Goal: Information Seeking & Learning: Learn about a topic

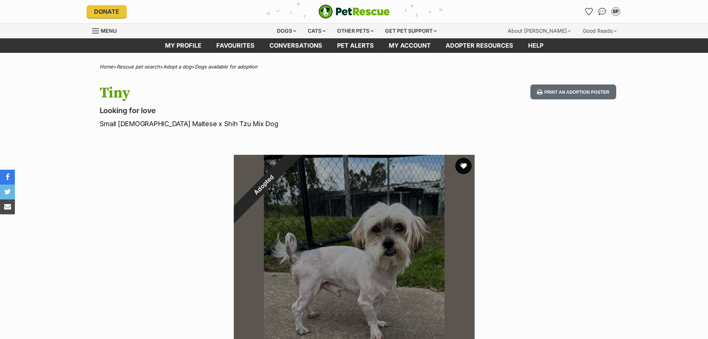
click at [463, 162] on button "favourite" at bounding box center [463, 166] width 16 height 16
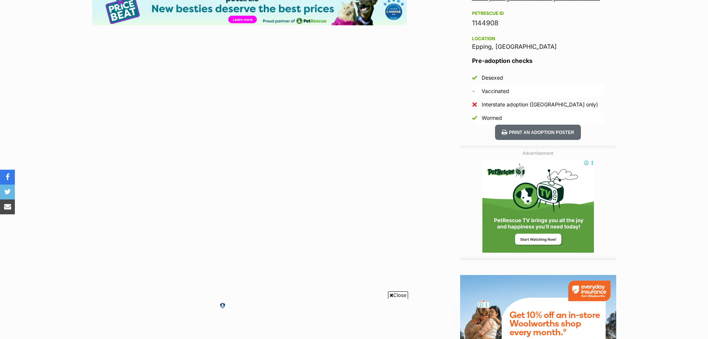
scroll to position [520, 0]
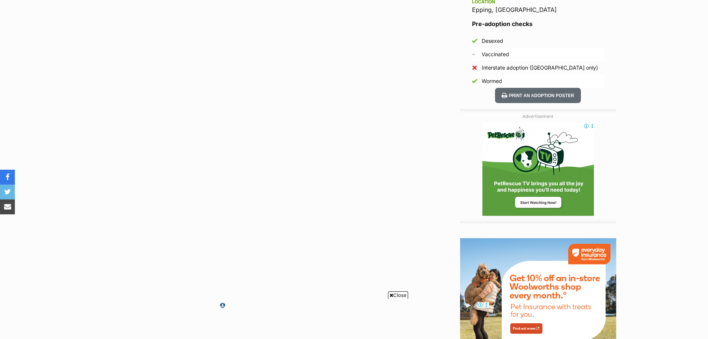
click at [398, 295] on span "Close" at bounding box center [398, 294] width 20 height 7
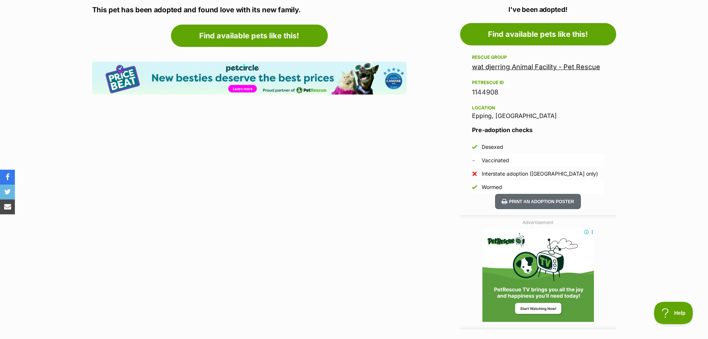
scroll to position [457, 0]
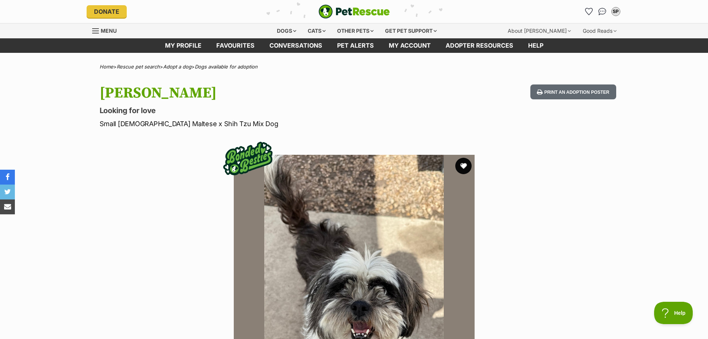
click at [461, 164] on button "favourite" at bounding box center [463, 166] width 16 height 16
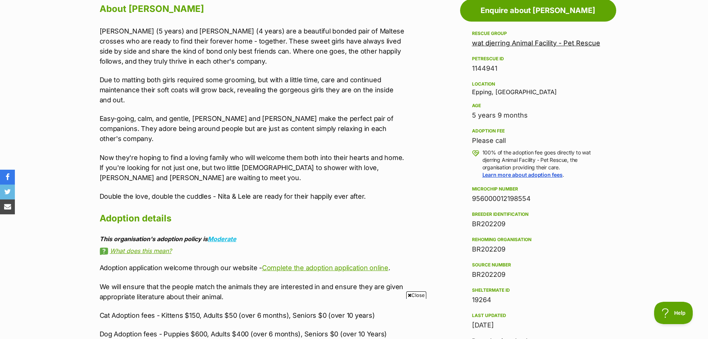
scroll to position [446, 0]
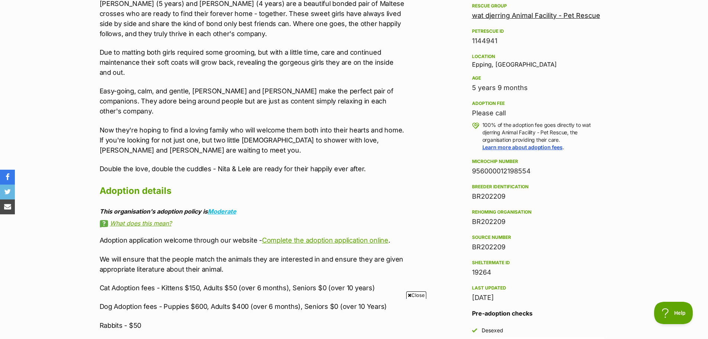
click at [413, 293] on span "Close" at bounding box center [416, 294] width 20 height 7
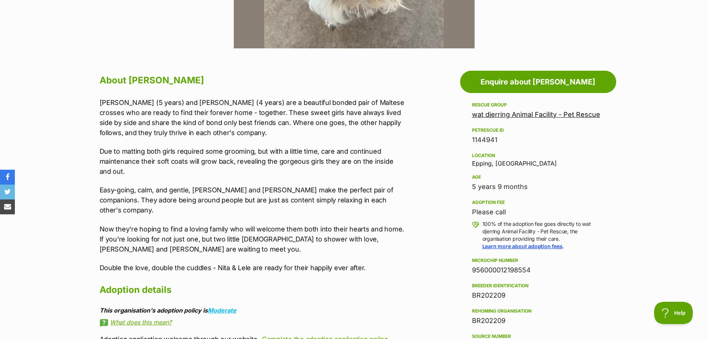
scroll to position [297, 0]
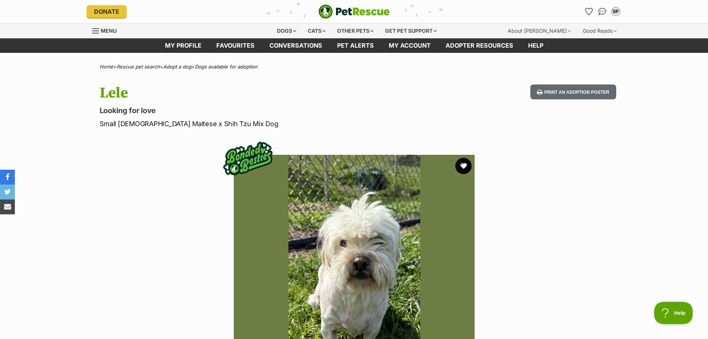
click at [463, 165] on button "favourite" at bounding box center [463, 166] width 16 height 16
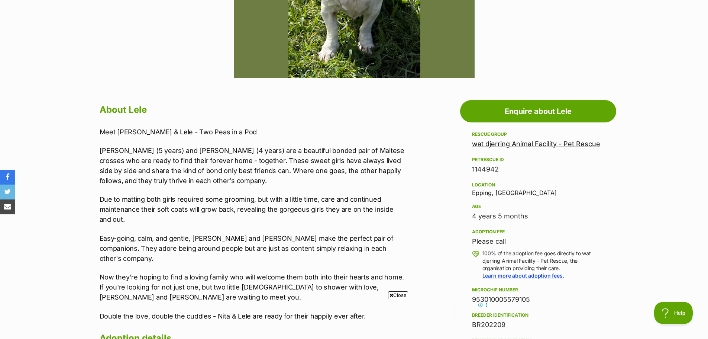
scroll to position [334, 0]
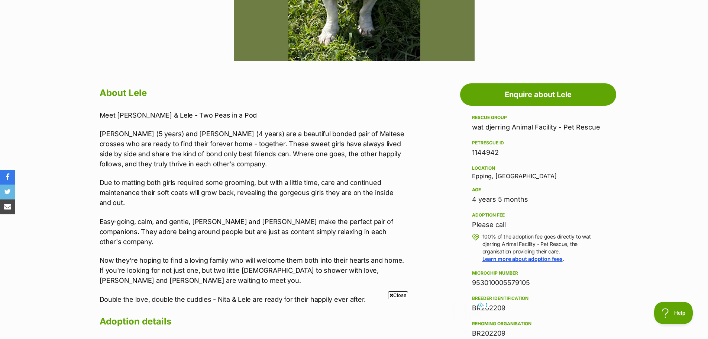
click at [396, 294] on span "Close" at bounding box center [398, 294] width 20 height 7
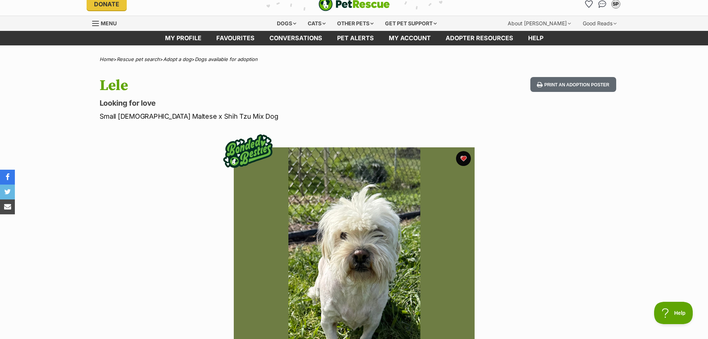
scroll to position [0, 0]
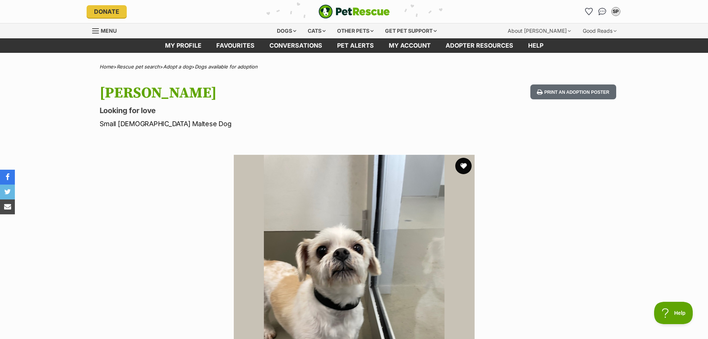
click at [463, 165] on button "favourite" at bounding box center [463, 166] width 16 height 16
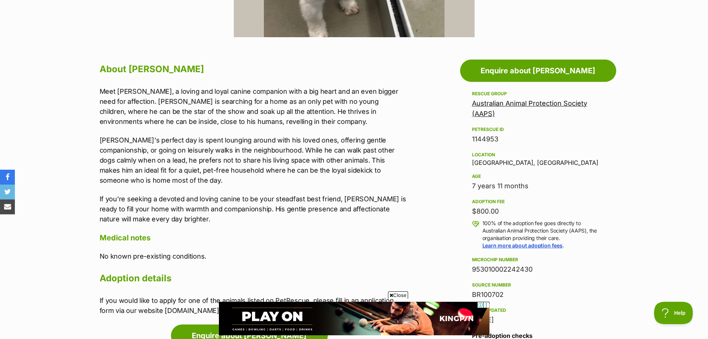
scroll to position [372, 0]
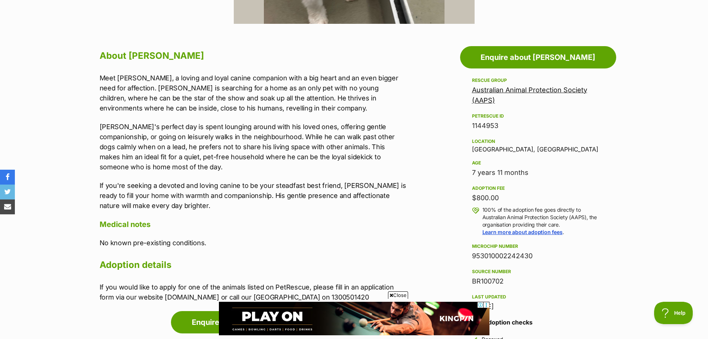
click at [402, 295] on span "Close" at bounding box center [398, 294] width 20 height 7
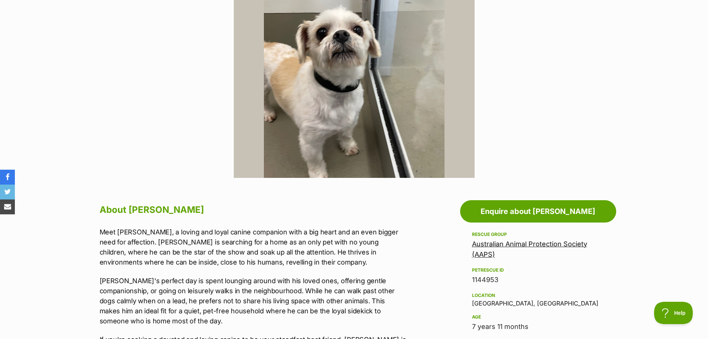
scroll to position [149, 0]
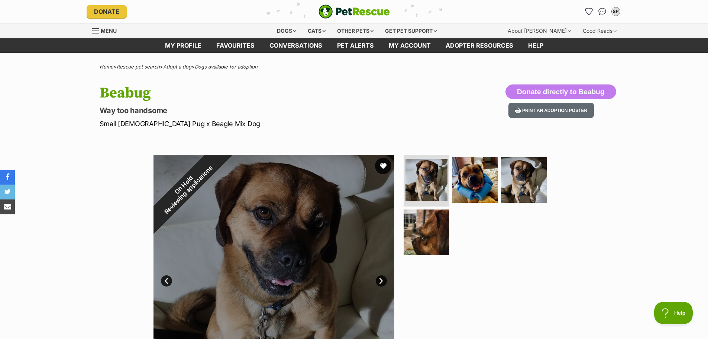
click at [380, 166] on button "favourite" at bounding box center [383, 166] width 16 height 16
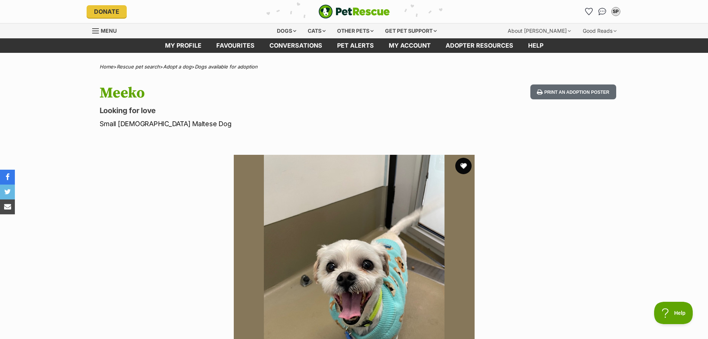
click at [463, 165] on button "favourite" at bounding box center [463, 166] width 16 height 16
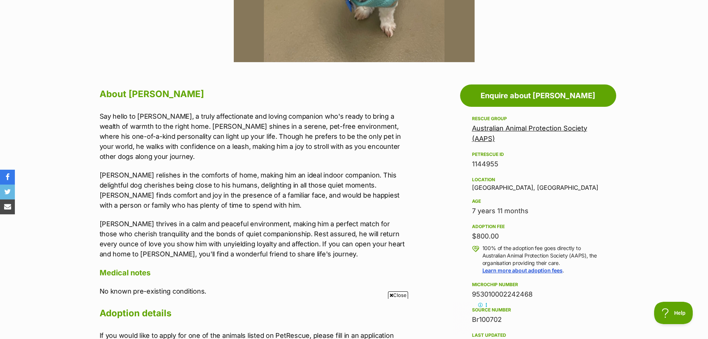
scroll to position [334, 0]
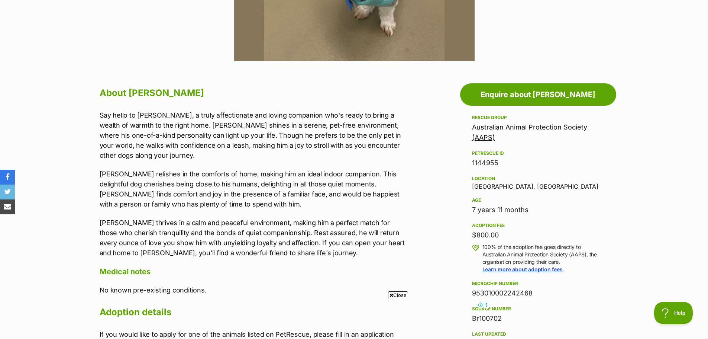
click at [399, 294] on span "Close" at bounding box center [398, 294] width 20 height 7
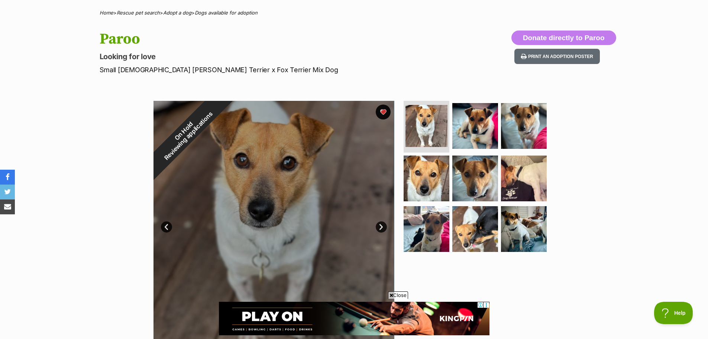
scroll to position [37, 0]
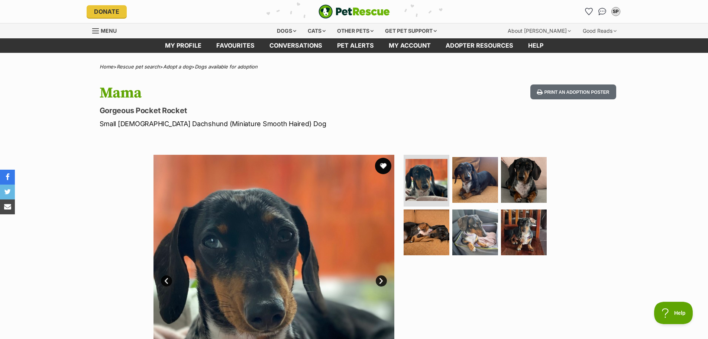
click at [381, 162] on button "favourite" at bounding box center [383, 166] width 16 height 16
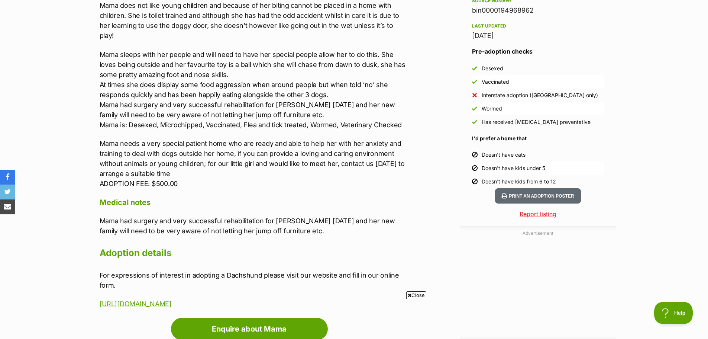
scroll to position [669, 0]
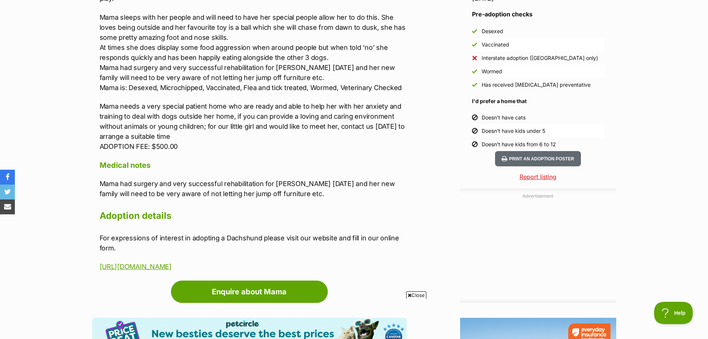
click at [414, 294] on span "Close" at bounding box center [416, 294] width 20 height 7
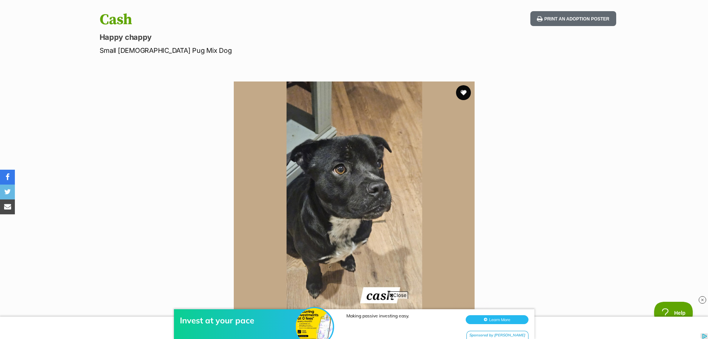
scroll to position [74, 0]
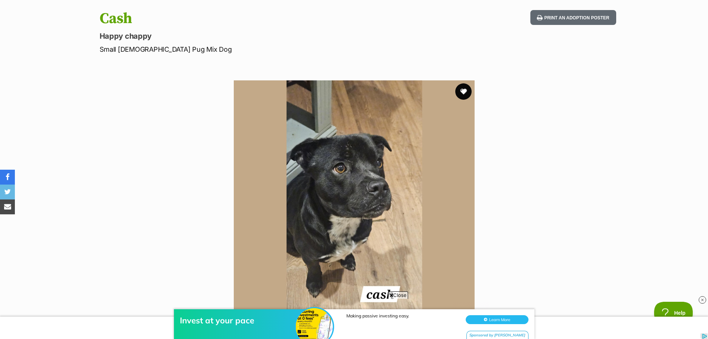
click at [464, 88] on button "favourite" at bounding box center [463, 91] width 16 height 16
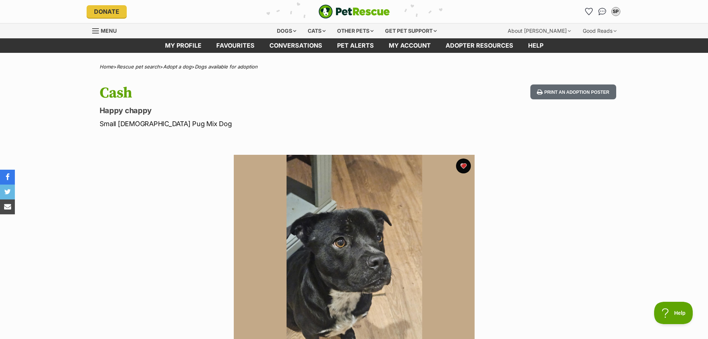
scroll to position [0, 0]
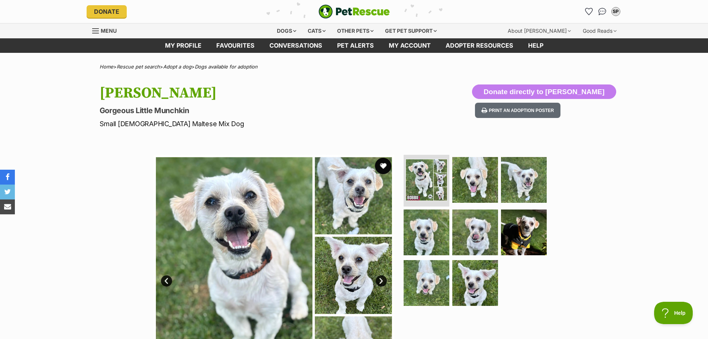
click at [382, 165] on button "favourite" at bounding box center [383, 166] width 16 height 16
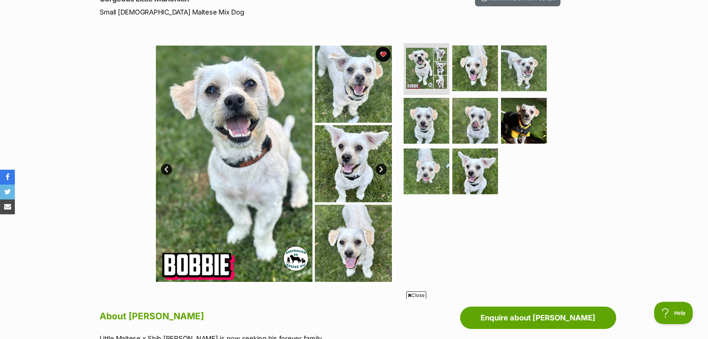
click at [380, 169] on link "Next" at bounding box center [381, 168] width 11 height 11
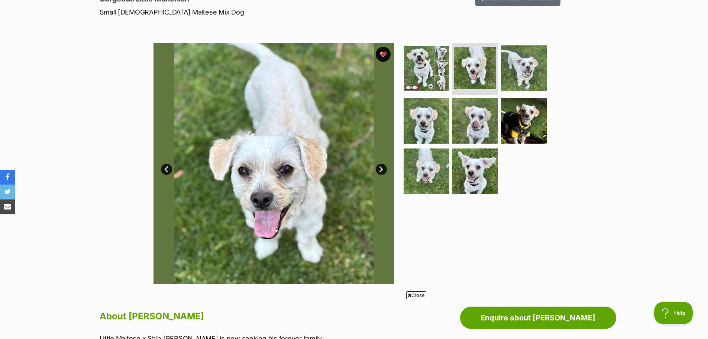
click at [380, 167] on link "Next" at bounding box center [381, 168] width 11 height 11
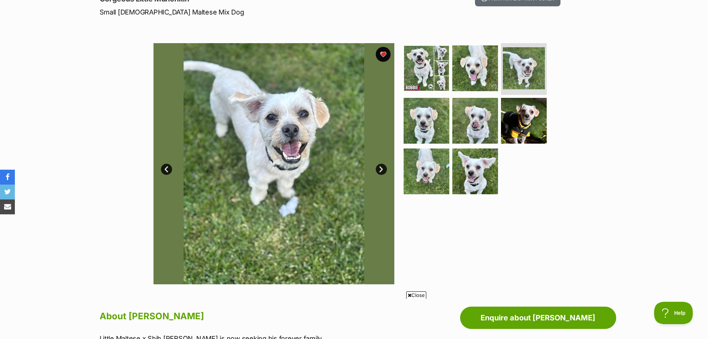
click at [378, 170] on link "Next" at bounding box center [381, 168] width 11 height 11
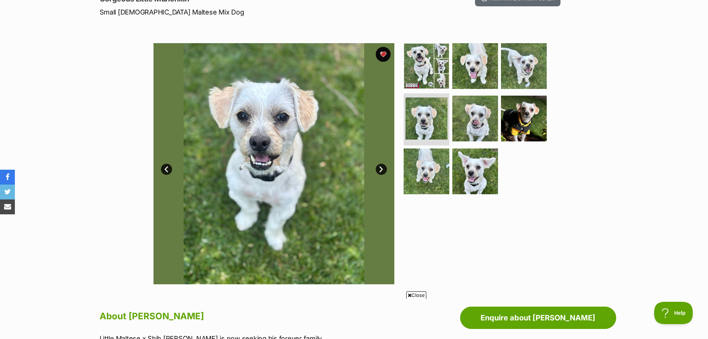
click at [378, 170] on link "Next" at bounding box center [381, 168] width 11 height 11
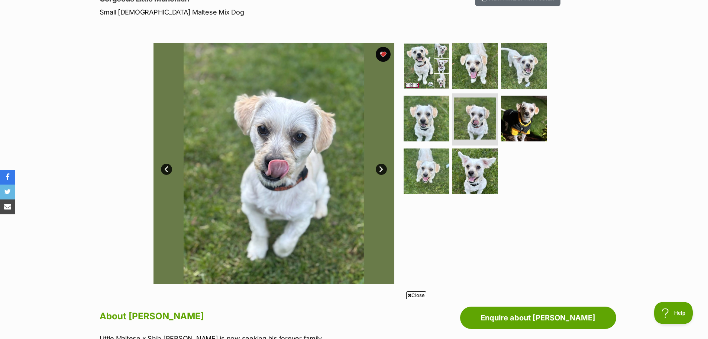
click at [378, 170] on link "Next" at bounding box center [381, 168] width 11 height 11
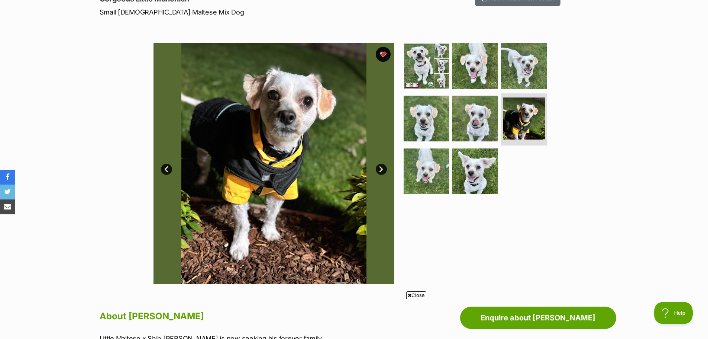
click at [379, 170] on link "Next" at bounding box center [381, 168] width 11 height 11
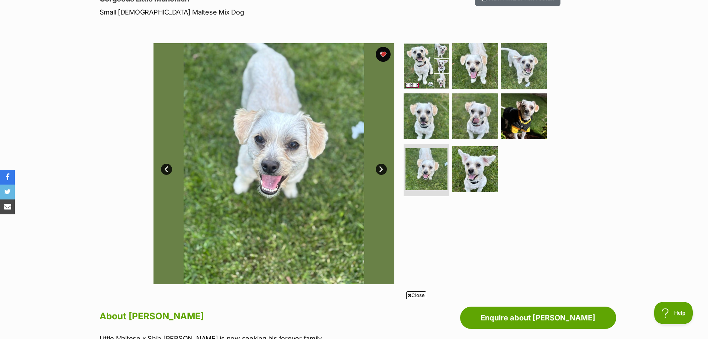
click at [379, 170] on link "Next" at bounding box center [381, 168] width 11 height 11
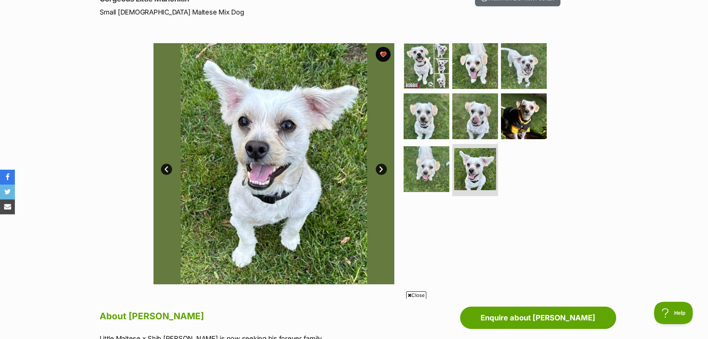
click at [379, 170] on link "Next" at bounding box center [381, 168] width 11 height 11
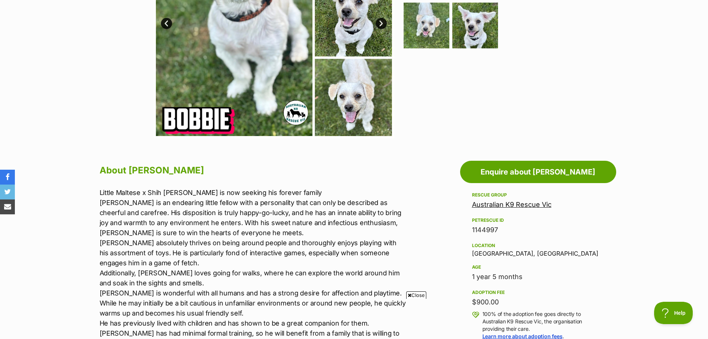
scroll to position [260, 0]
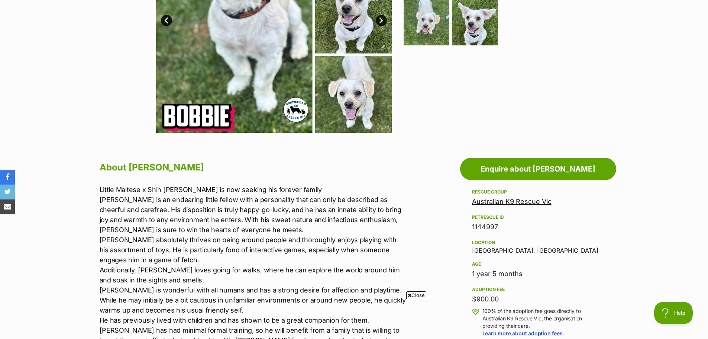
click at [418, 298] on span "Close" at bounding box center [416, 294] width 20 height 7
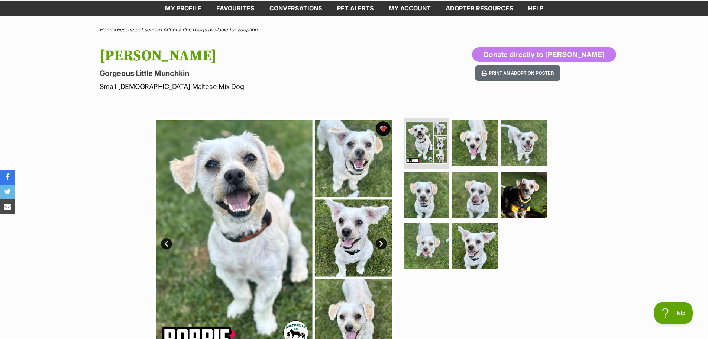
scroll to position [0, 0]
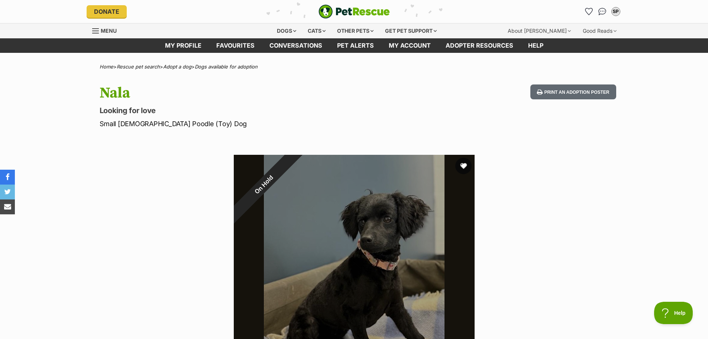
click at [463, 164] on button "favourite" at bounding box center [463, 166] width 16 height 16
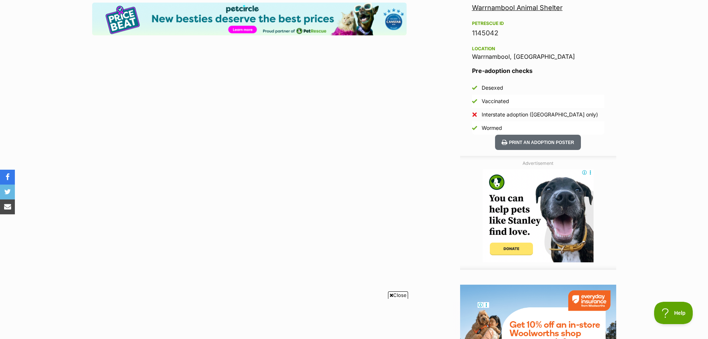
scroll to position [483, 0]
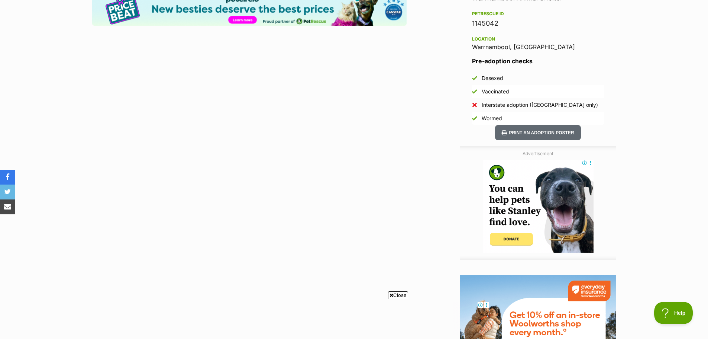
click at [397, 294] on span "Close" at bounding box center [398, 294] width 20 height 7
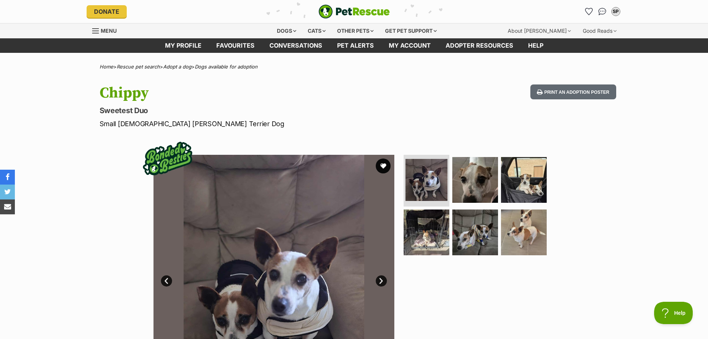
drag, startPoint x: 383, startPoint y: 165, endPoint x: 369, endPoint y: 173, distance: 16.3
click at [383, 165] on button "favourite" at bounding box center [383, 165] width 15 height 15
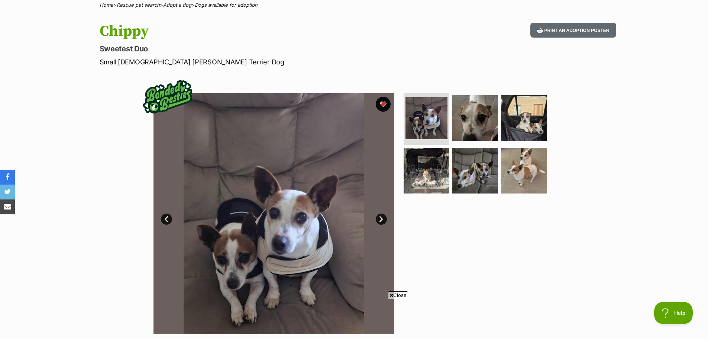
scroll to position [74, 0]
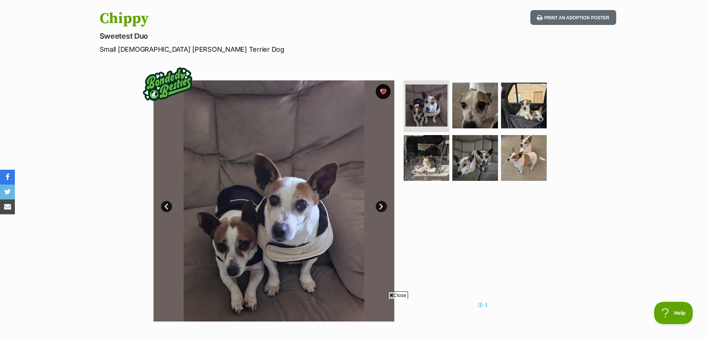
click at [384, 205] on link "Next" at bounding box center [381, 206] width 11 height 11
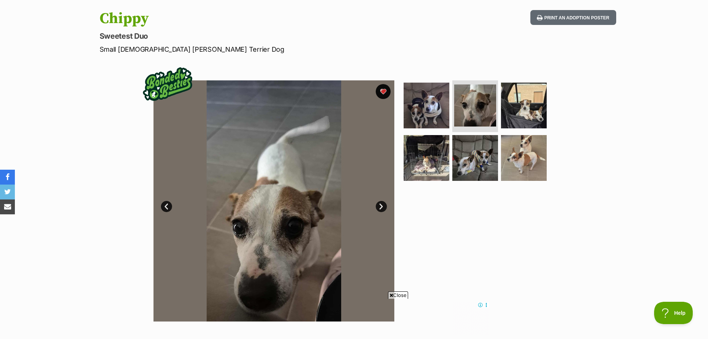
click at [380, 207] on link "Next" at bounding box center [381, 206] width 11 height 11
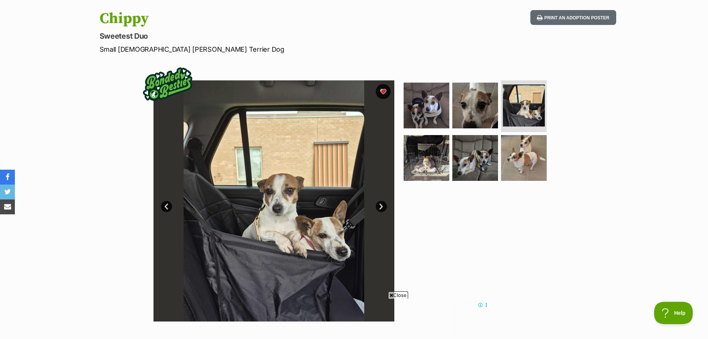
click at [380, 207] on link "Next" at bounding box center [381, 206] width 11 height 11
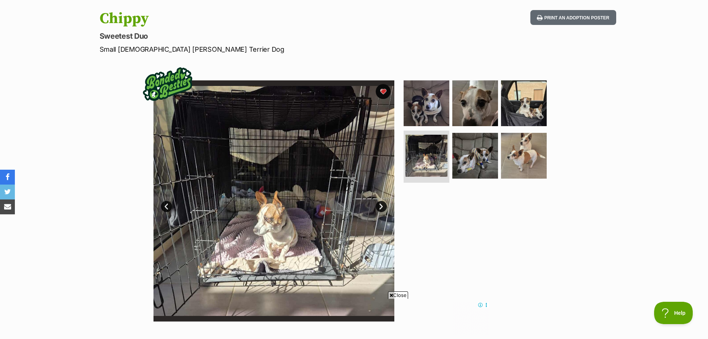
click at [380, 207] on link "Next" at bounding box center [381, 206] width 11 height 11
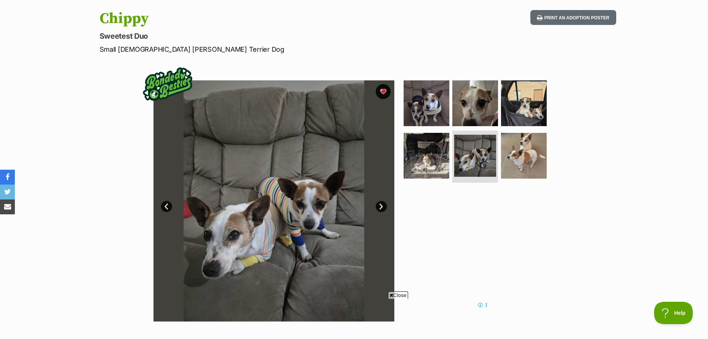
click at [380, 207] on link "Next" at bounding box center [381, 206] width 11 height 11
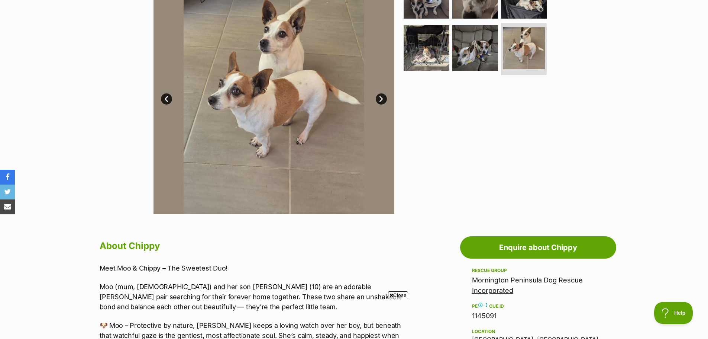
scroll to position [186, 0]
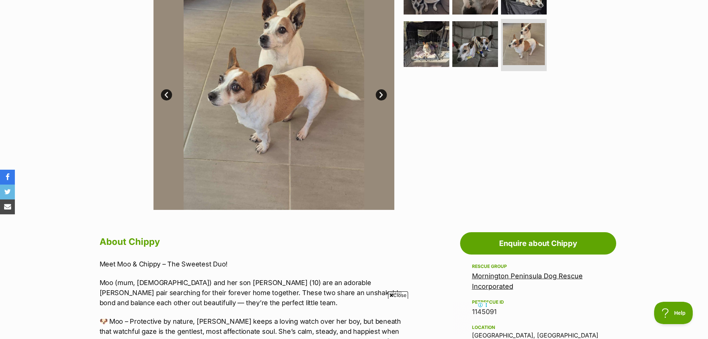
click at [402, 294] on span "Close" at bounding box center [398, 294] width 20 height 7
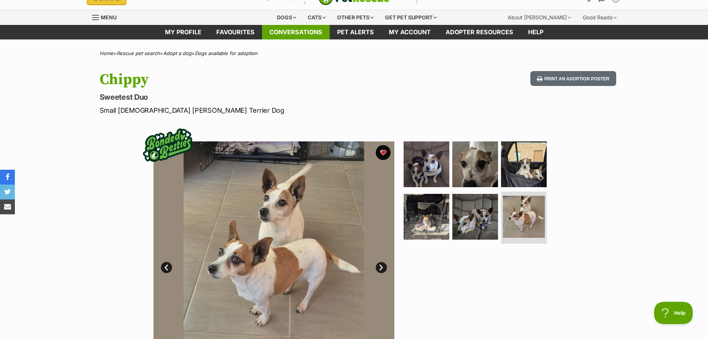
scroll to position [0, 0]
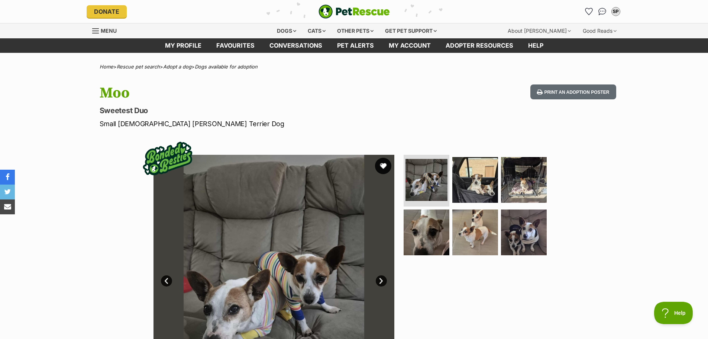
click at [382, 166] on button "favourite" at bounding box center [383, 166] width 16 height 16
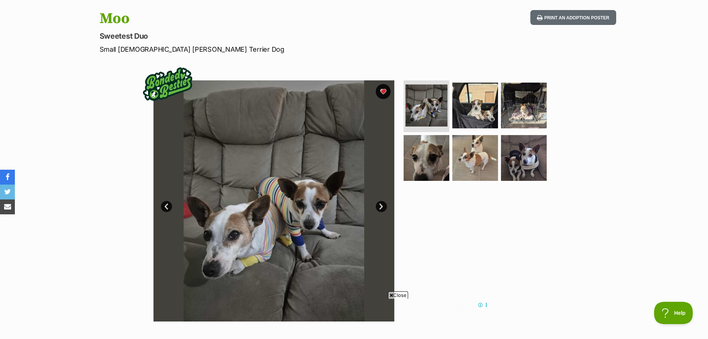
click at [382, 206] on link "Next" at bounding box center [381, 206] width 11 height 11
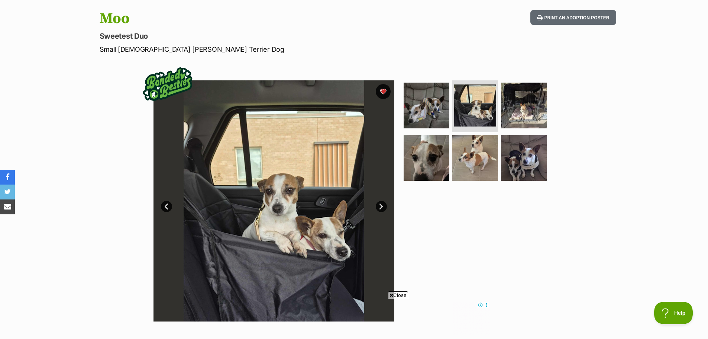
click at [381, 206] on link "Next" at bounding box center [381, 206] width 11 height 11
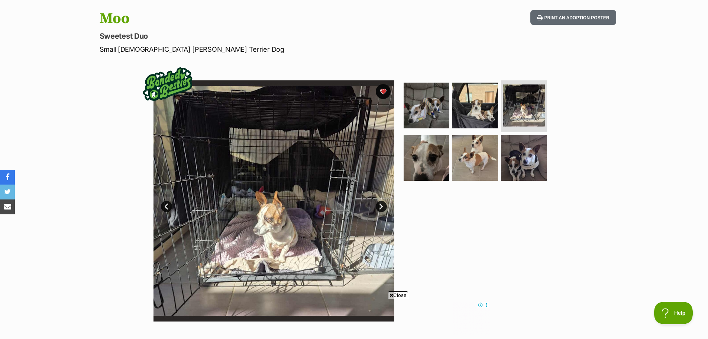
click at [381, 206] on link "Next" at bounding box center [381, 206] width 11 height 11
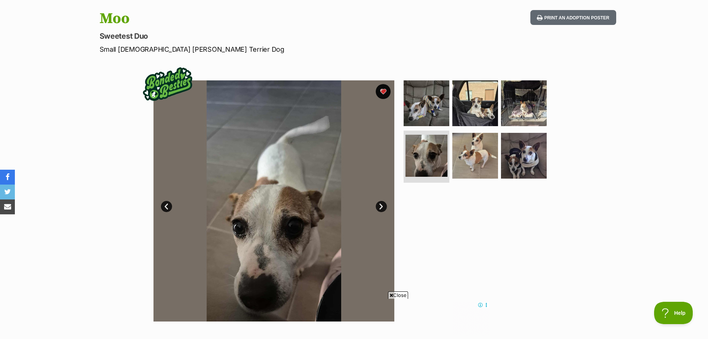
click at [381, 206] on link "Next" at bounding box center [381, 206] width 11 height 11
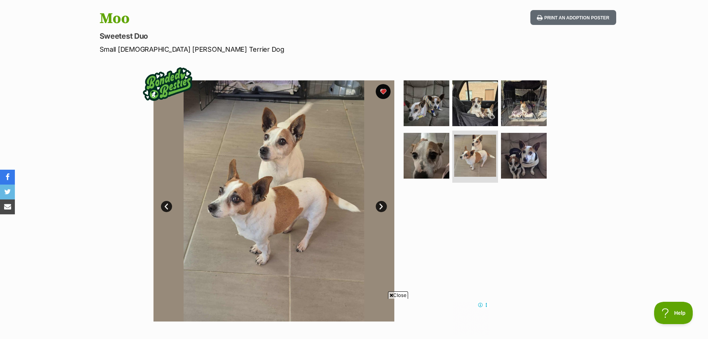
click at [381, 206] on link "Next" at bounding box center [381, 206] width 11 height 11
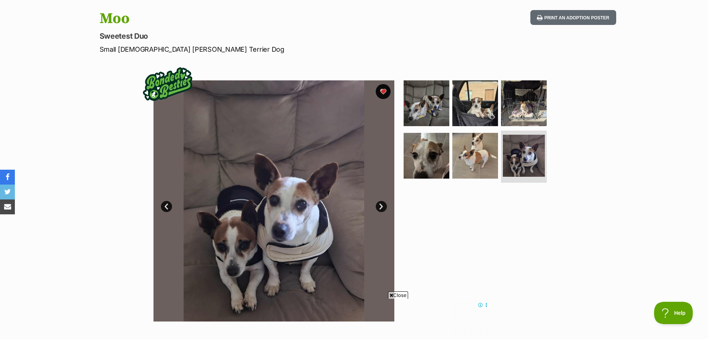
click at [381, 206] on link "Next" at bounding box center [381, 206] width 11 height 11
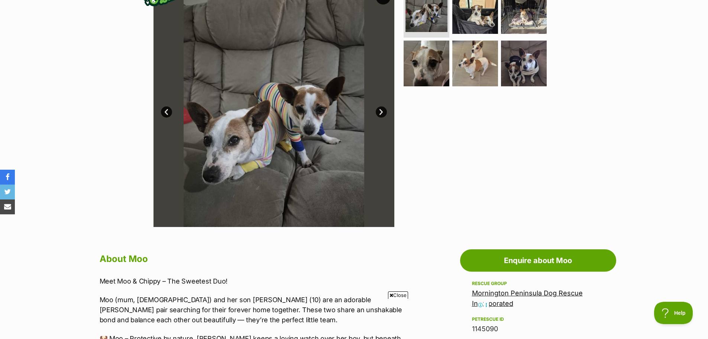
scroll to position [186, 0]
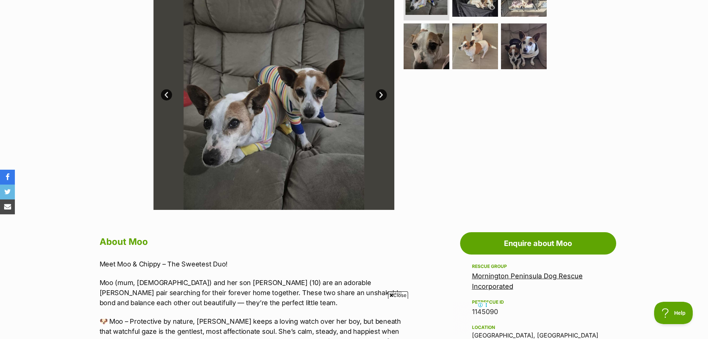
click at [401, 293] on span "Close" at bounding box center [398, 294] width 20 height 7
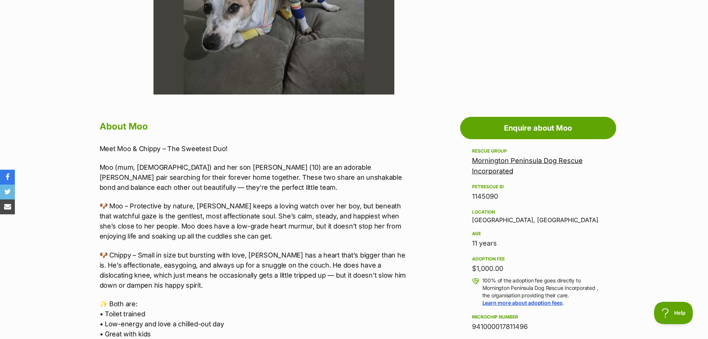
scroll to position [334, 0]
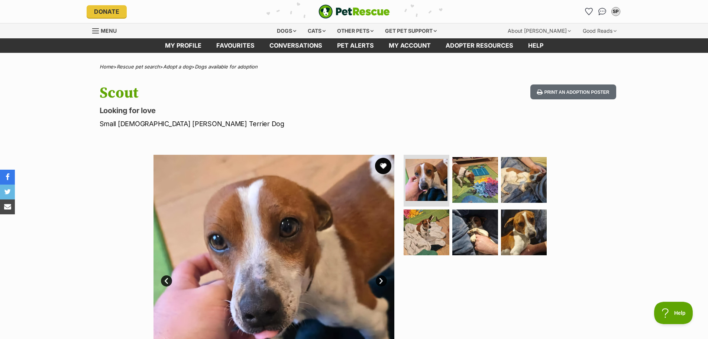
drag, startPoint x: 383, startPoint y: 166, endPoint x: 386, endPoint y: 163, distance: 4.0
click at [384, 165] on button "favourite" at bounding box center [383, 166] width 16 height 16
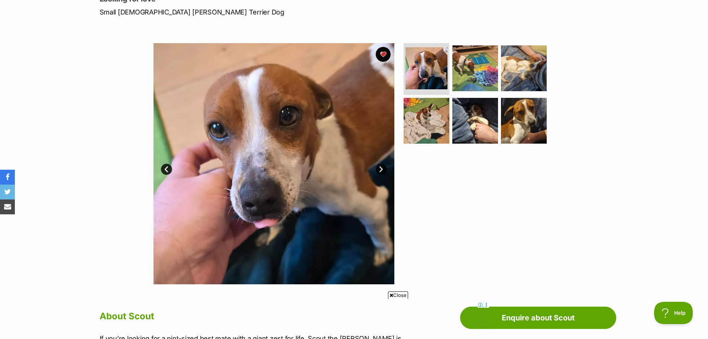
click at [381, 169] on link "Next" at bounding box center [381, 168] width 11 height 11
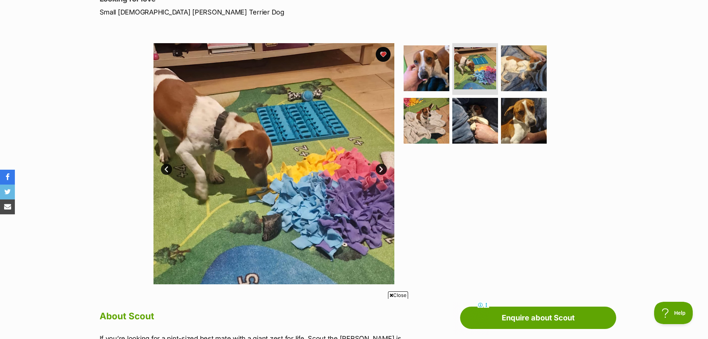
click at [381, 169] on link "Next" at bounding box center [381, 168] width 11 height 11
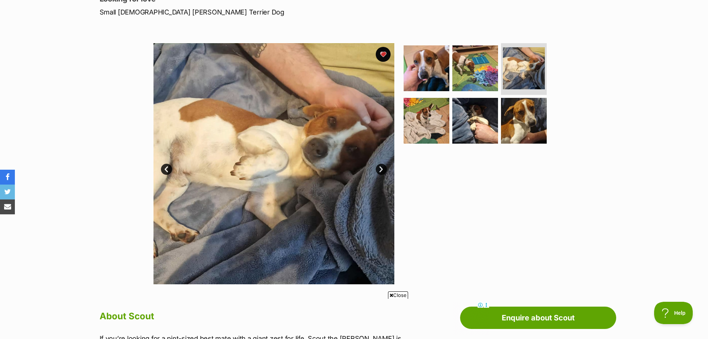
click at [382, 168] on link "Next" at bounding box center [381, 168] width 11 height 11
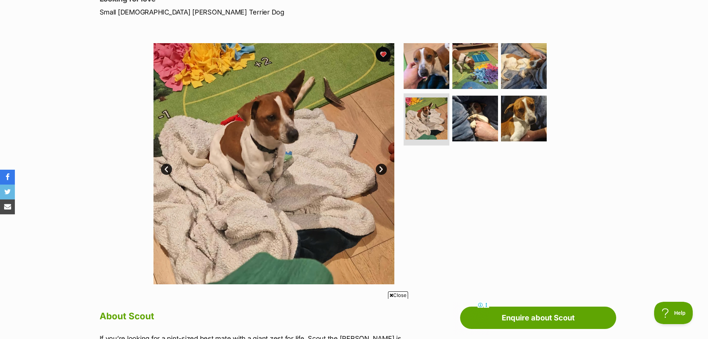
click at [382, 168] on link "Next" at bounding box center [381, 168] width 11 height 11
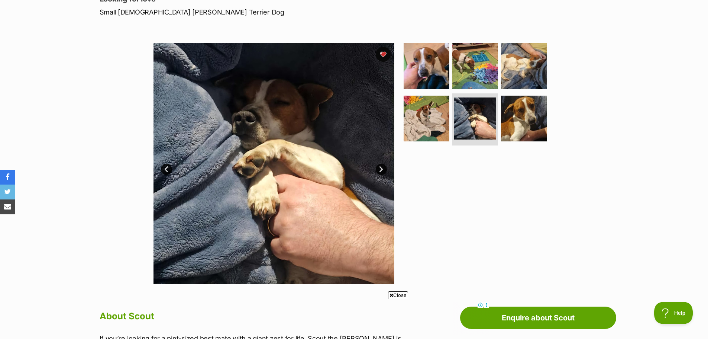
click at [382, 168] on link "Next" at bounding box center [381, 168] width 11 height 11
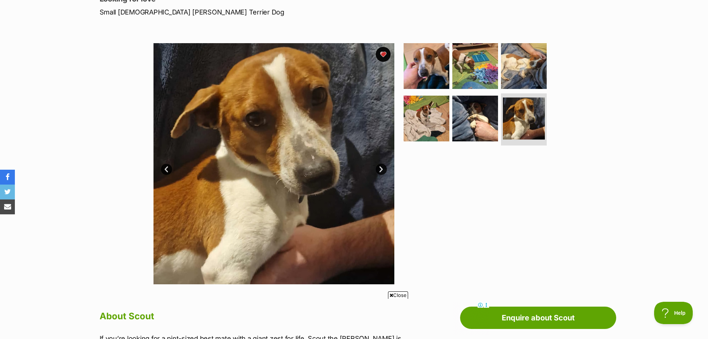
click at [382, 168] on link "Next" at bounding box center [381, 168] width 11 height 11
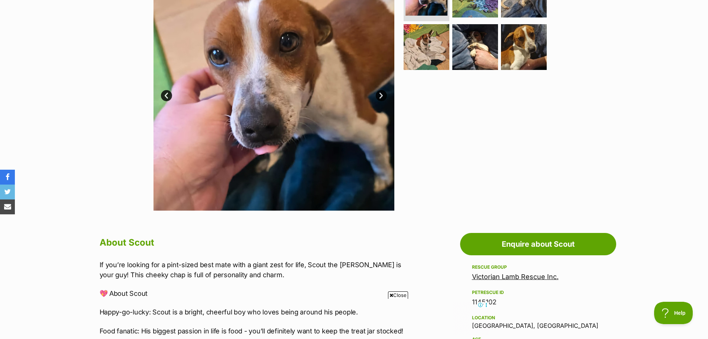
scroll to position [186, 0]
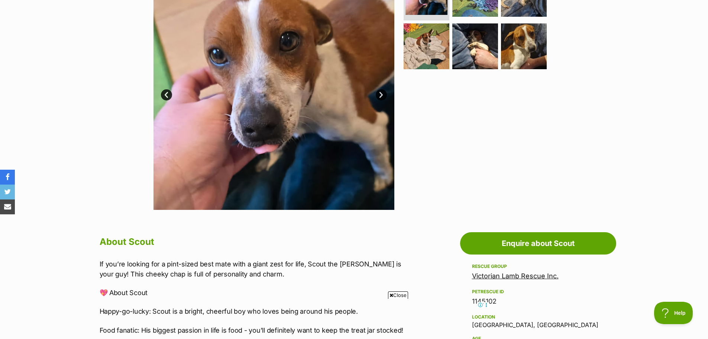
click at [401, 295] on span "Close" at bounding box center [398, 294] width 20 height 7
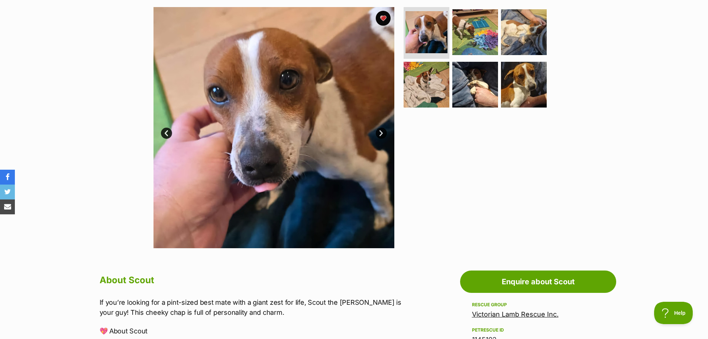
scroll to position [111, 0]
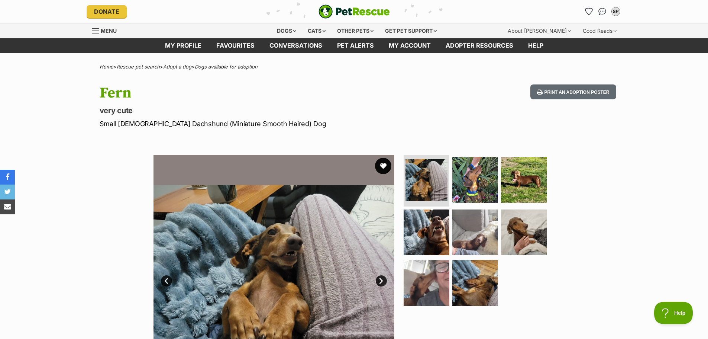
click at [382, 167] on button "favourite" at bounding box center [383, 166] width 16 height 16
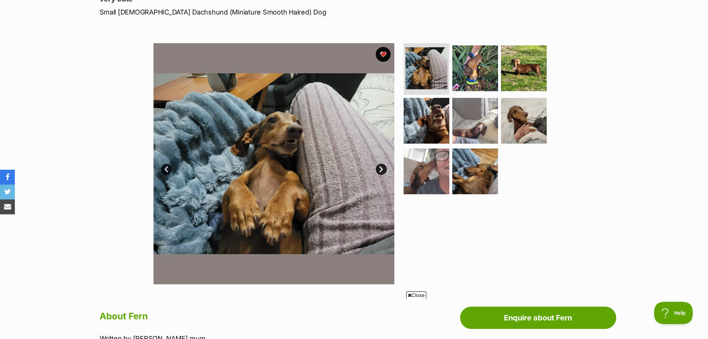
click at [375, 172] on img at bounding box center [273, 163] width 241 height 241
click at [380, 167] on link "Next" at bounding box center [381, 168] width 11 height 11
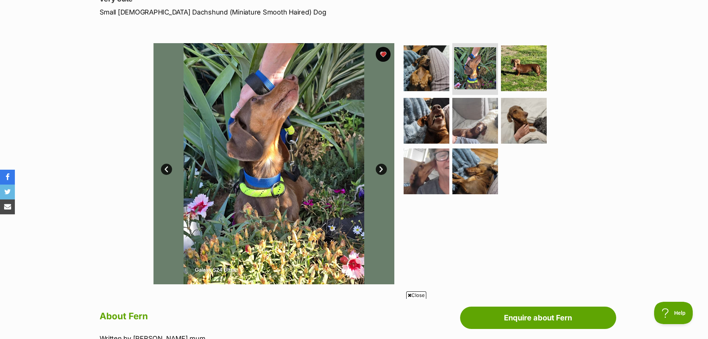
click at [380, 165] on link "Next" at bounding box center [381, 168] width 11 height 11
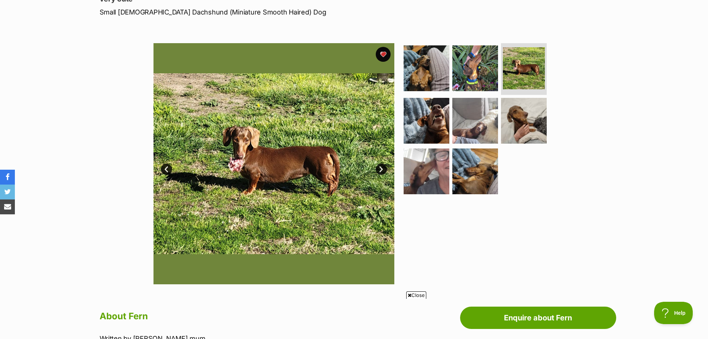
click at [380, 165] on link "Next" at bounding box center [381, 168] width 11 height 11
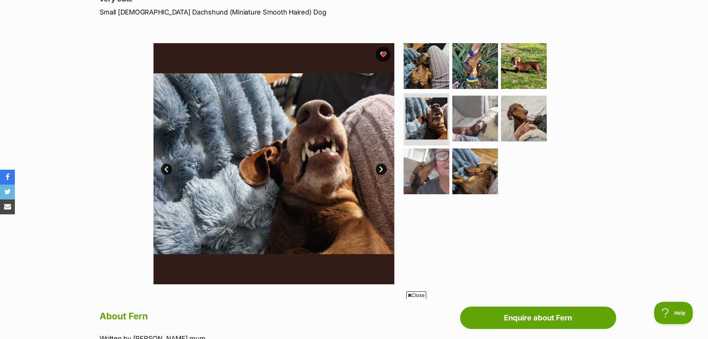
click at [380, 165] on link "Next" at bounding box center [381, 168] width 11 height 11
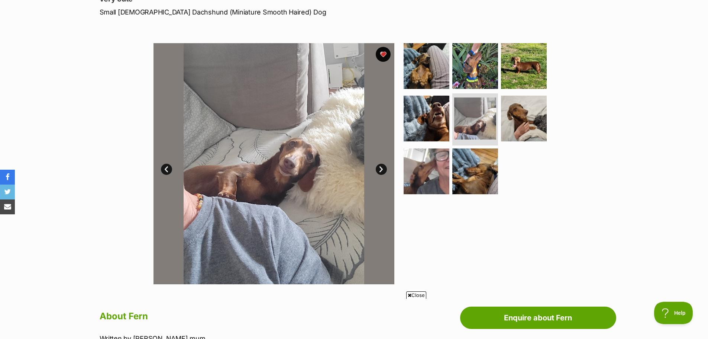
click at [380, 165] on link "Next" at bounding box center [381, 168] width 11 height 11
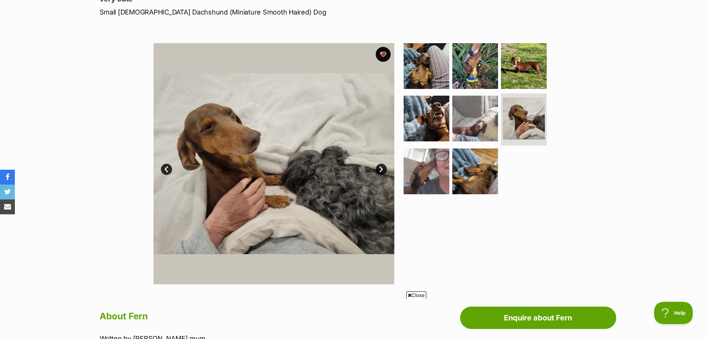
click at [380, 165] on link "Next" at bounding box center [381, 168] width 11 height 11
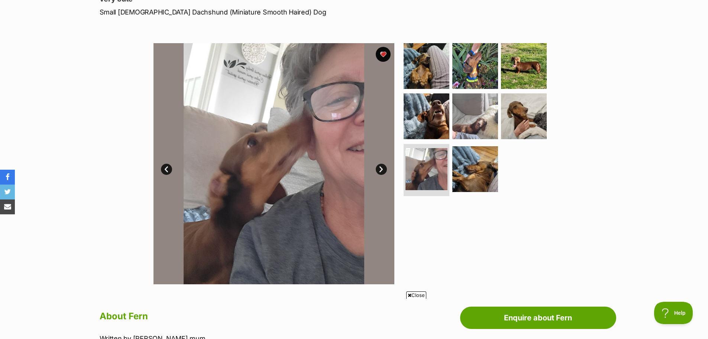
click at [380, 165] on link "Next" at bounding box center [381, 168] width 11 height 11
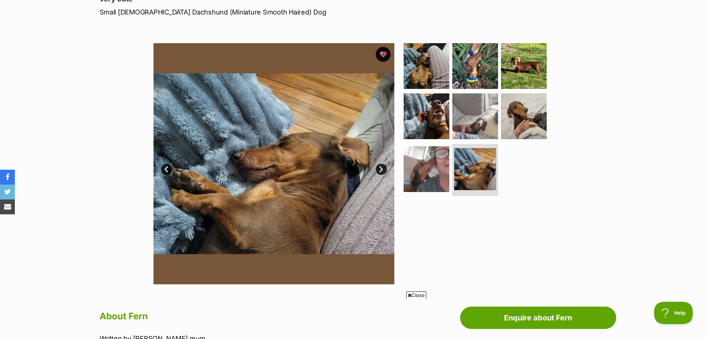
click at [380, 165] on link "Next" at bounding box center [381, 168] width 11 height 11
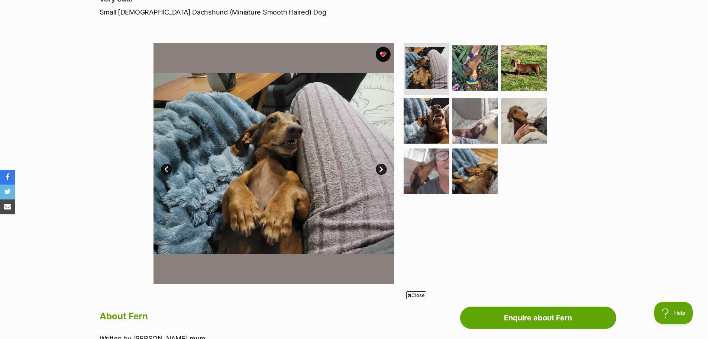
click at [416, 294] on span "Close" at bounding box center [416, 294] width 20 height 7
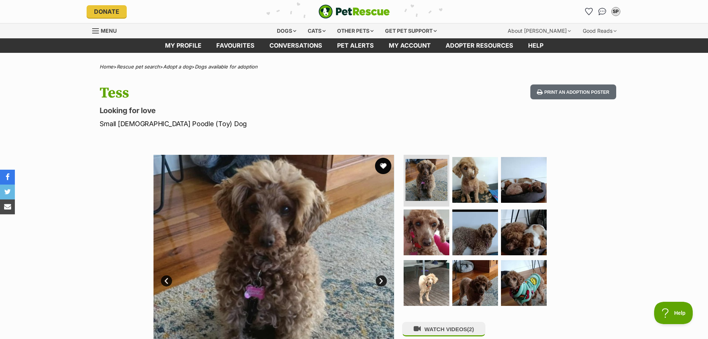
click at [382, 165] on button "favourite" at bounding box center [383, 166] width 16 height 16
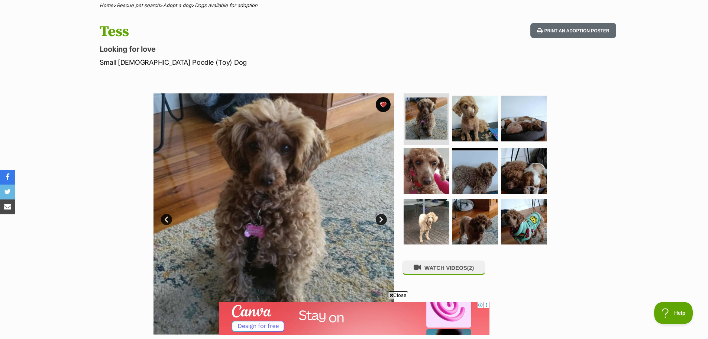
scroll to position [74, 0]
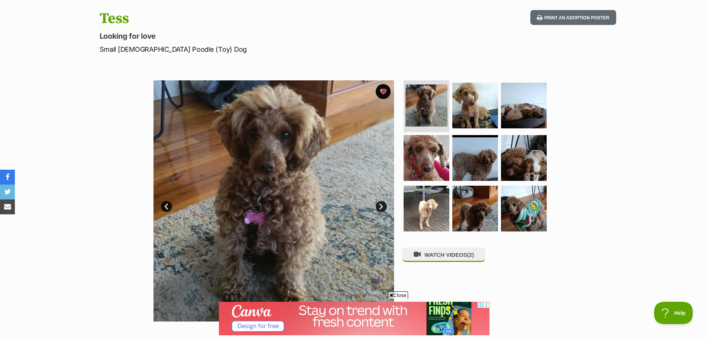
click at [378, 205] on link "Next" at bounding box center [381, 206] width 11 height 11
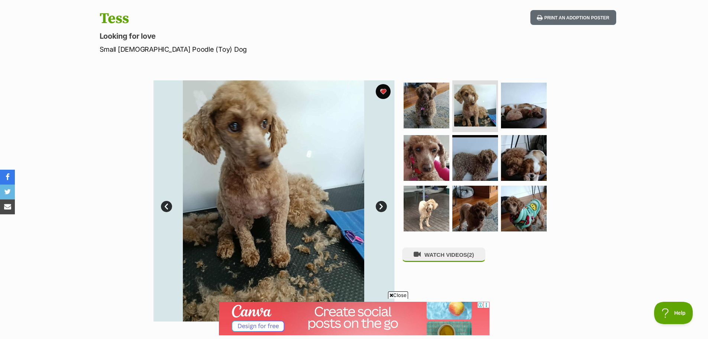
click at [380, 205] on link "Next" at bounding box center [381, 206] width 11 height 11
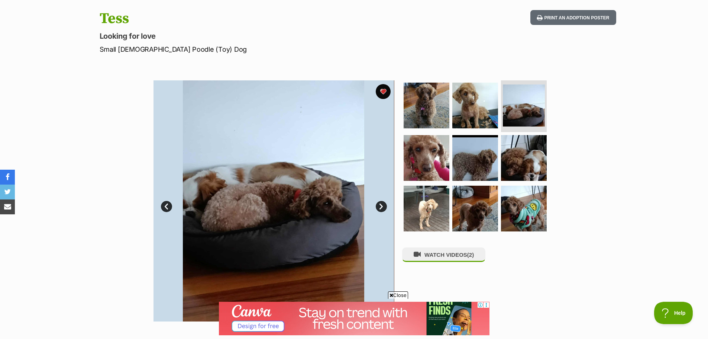
click at [380, 205] on link "Next" at bounding box center [381, 206] width 11 height 11
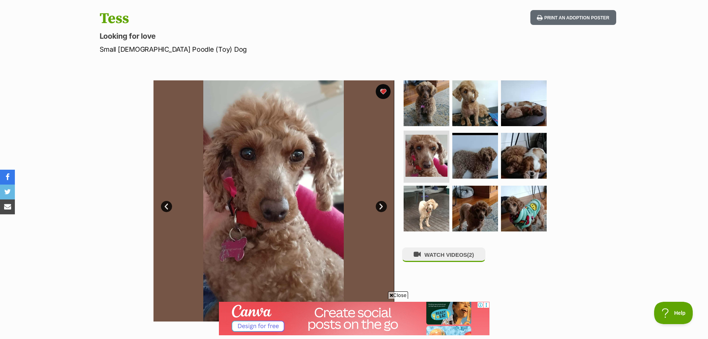
click at [380, 205] on link "Next" at bounding box center [381, 206] width 11 height 11
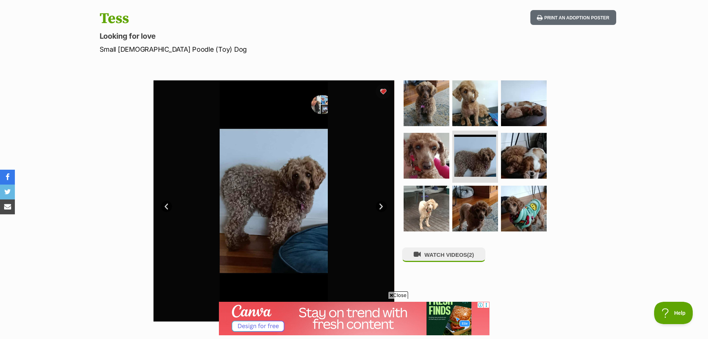
click at [380, 204] on link "Next" at bounding box center [381, 206] width 11 height 11
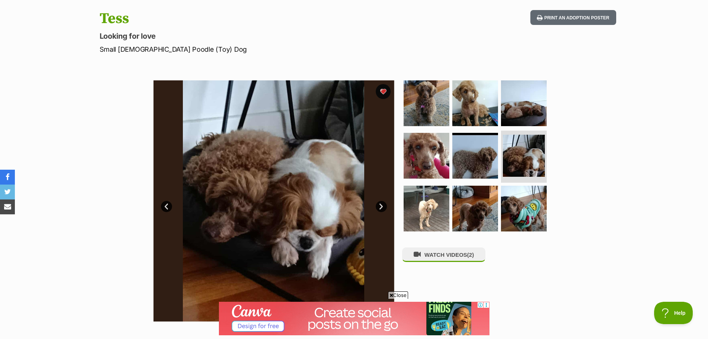
click at [380, 204] on link "Next" at bounding box center [381, 206] width 11 height 11
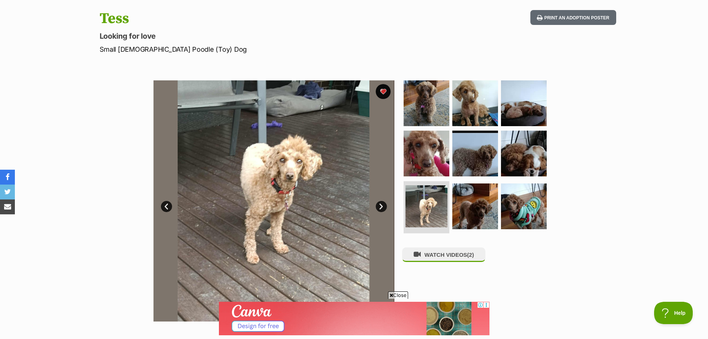
click at [380, 204] on link "Next" at bounding box center [381, 206] width 11 height 11
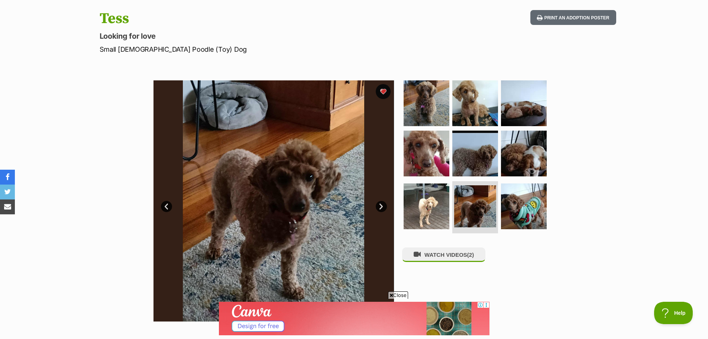
click at [380, 204] on link "Next" at bounding box center [381, 206] width 11 height 11
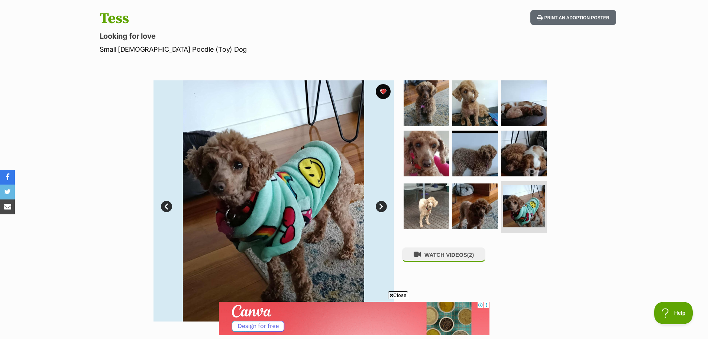
click at [380, 204] on link "Next" at bounding box center [381, 206] width 11 height 11
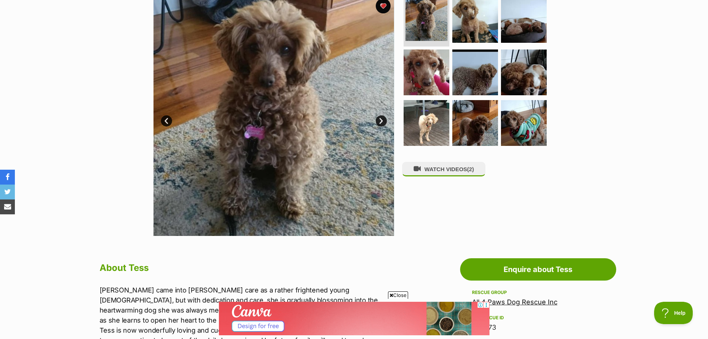
scroll to position [186, 0]
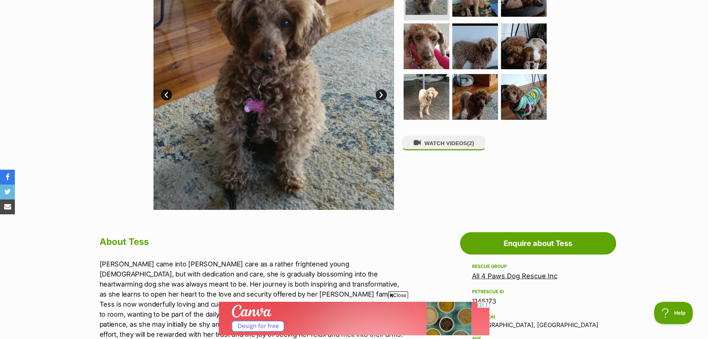
click at [398, 296] on span "Close" at bounding box center [398, 294] width 20 height 7
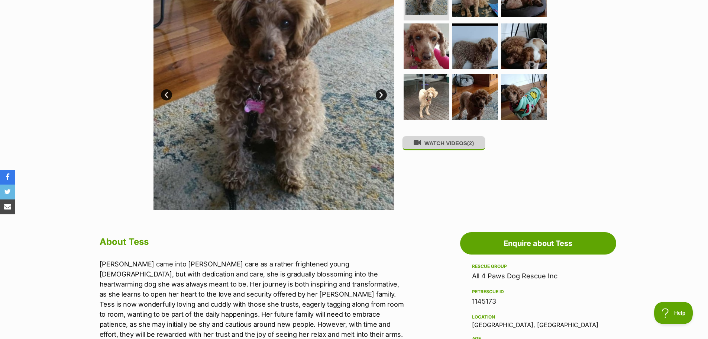
click at [447, 144] on button "WATCH VIDEOS (2)" at bounding box center [443, 143] width 83 height 14
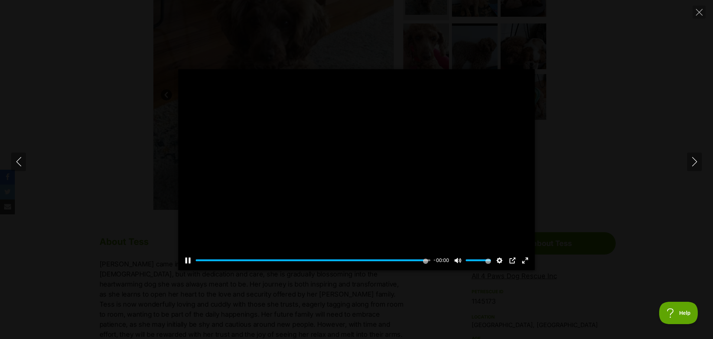
type input "100"
click at [696, 157] on icon "Next" at bounding box center [694, 161] width 9 height 9
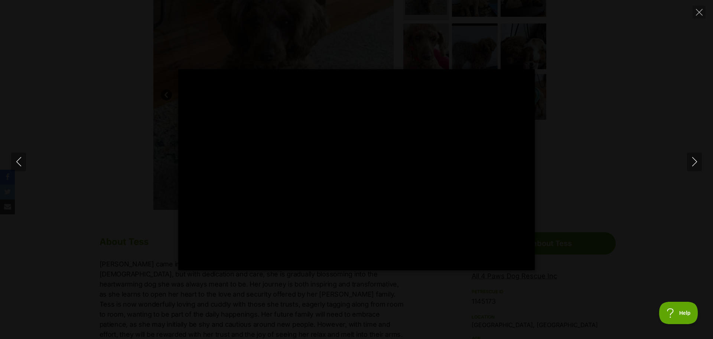
type input "100"
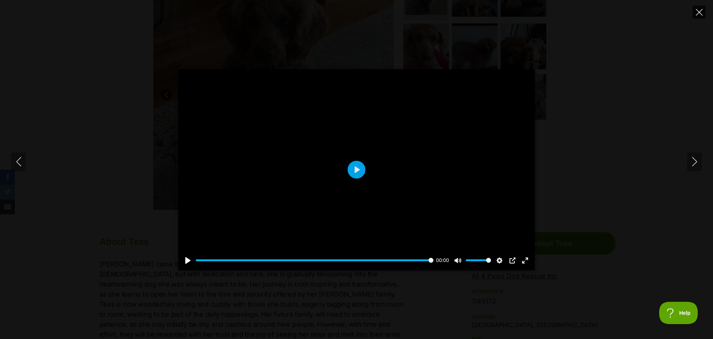
click at [699, 12] on icon "Close" at bounding box center [699, 12] width 7 height 7
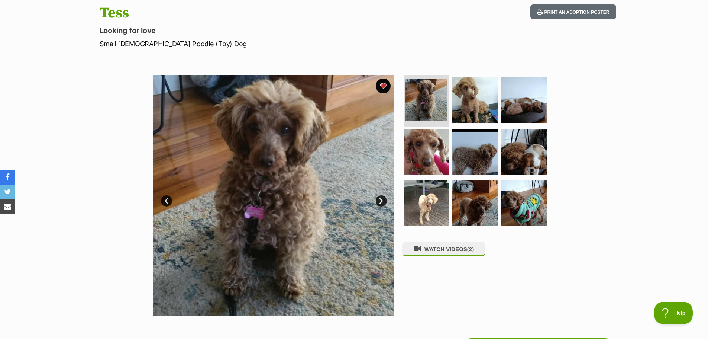
scroll to position [74, 0]
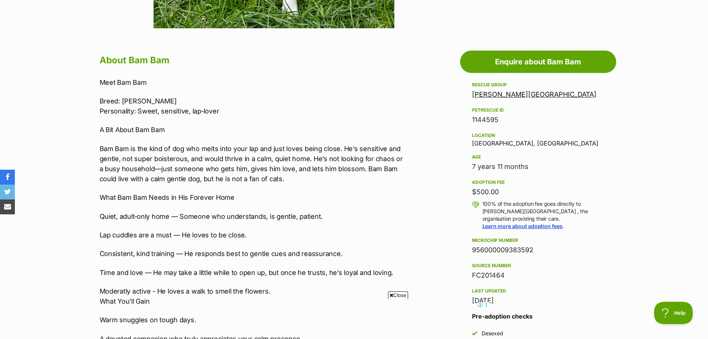
scroll to position [372, 0]
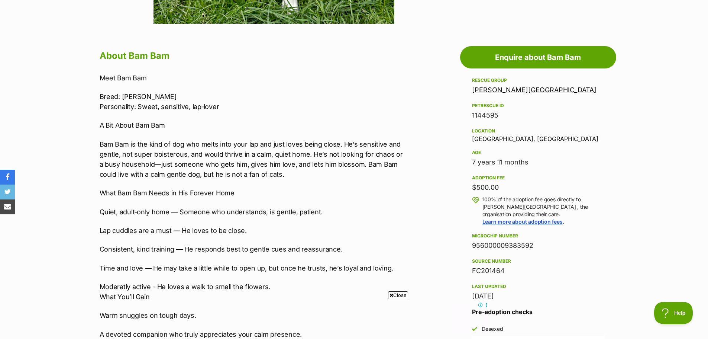
click at [396, 294] on span "Close" at bounding box center [398, 294] width 20 height 7
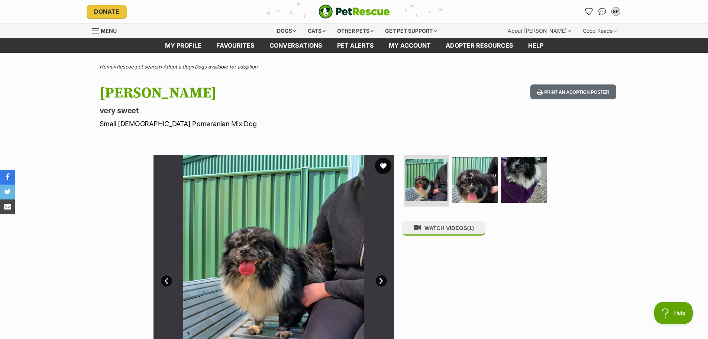
click at [383, 165] on button "favourite" at bounding box center [383, 166] width 16 height 16
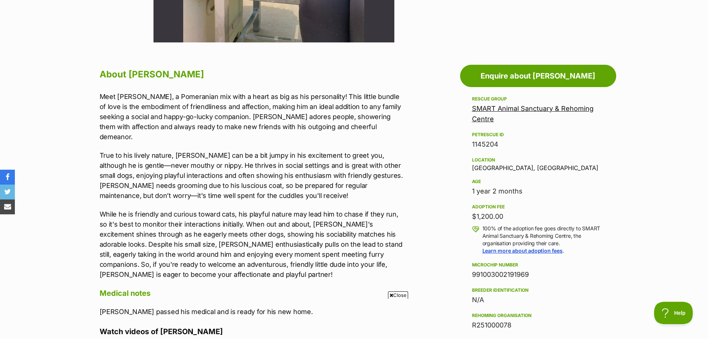
scroll to position [334, 0]
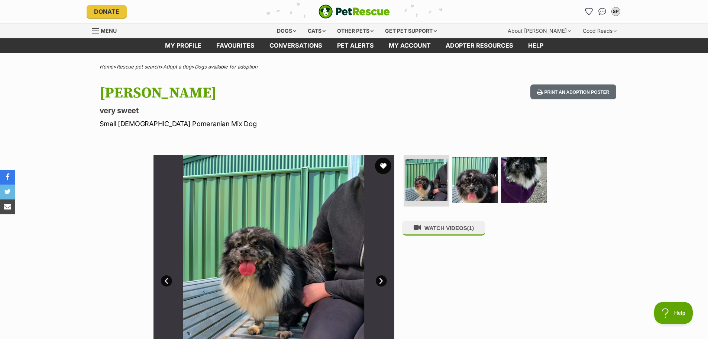
click at [382, 164] on button "favourite" at bounding box center [383, 166] width 16 height 16
click at [449, 229] on button "WATCH VIDEOS (1)" at bounding box center [443, 227] width 83 height 14
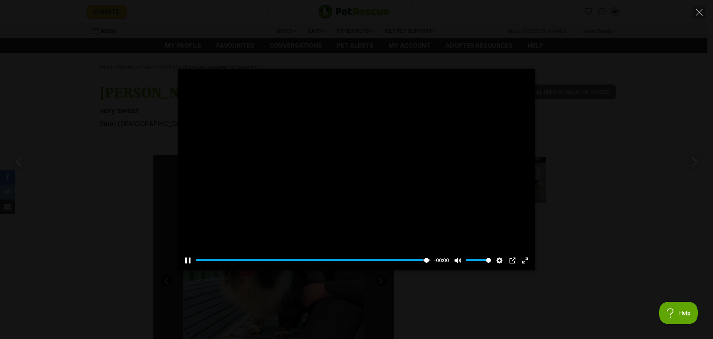
type input "100"
click at [703, 10] on icon "Close" at bounding box center [699, 12] width 7 height 7
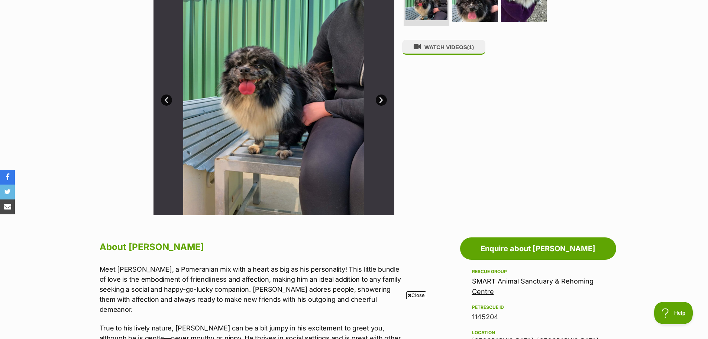
scroll to position [297, 0]
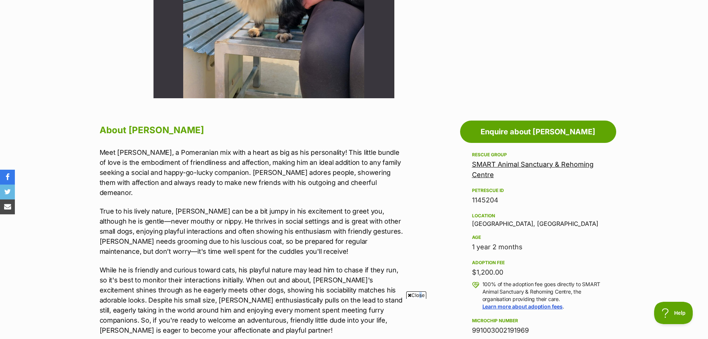
click at [418, 296] on span "Close" at bounding box center [416, 294] width 20 height 7
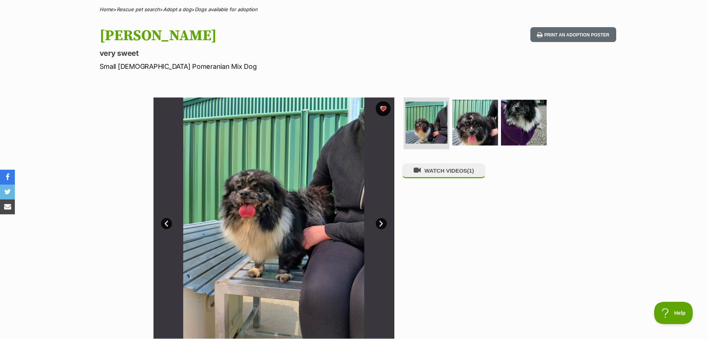
scroll to position [0, 0]
